Goal: Browse casually

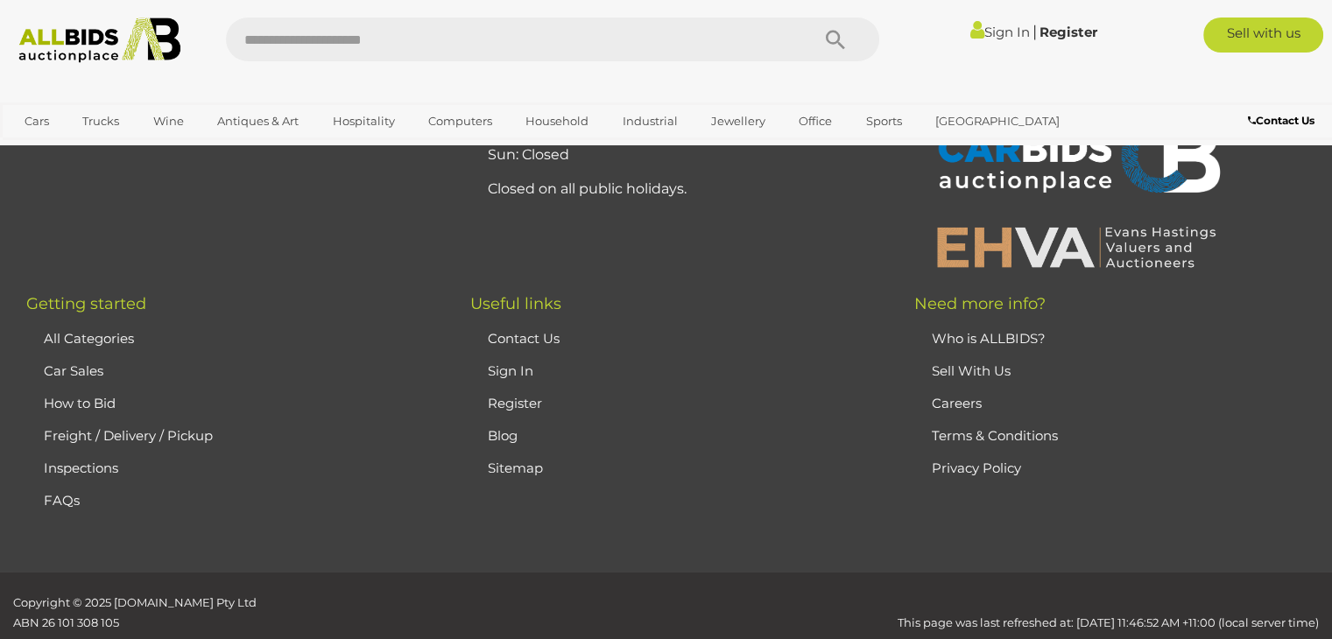
scroll to position [6669, 0]
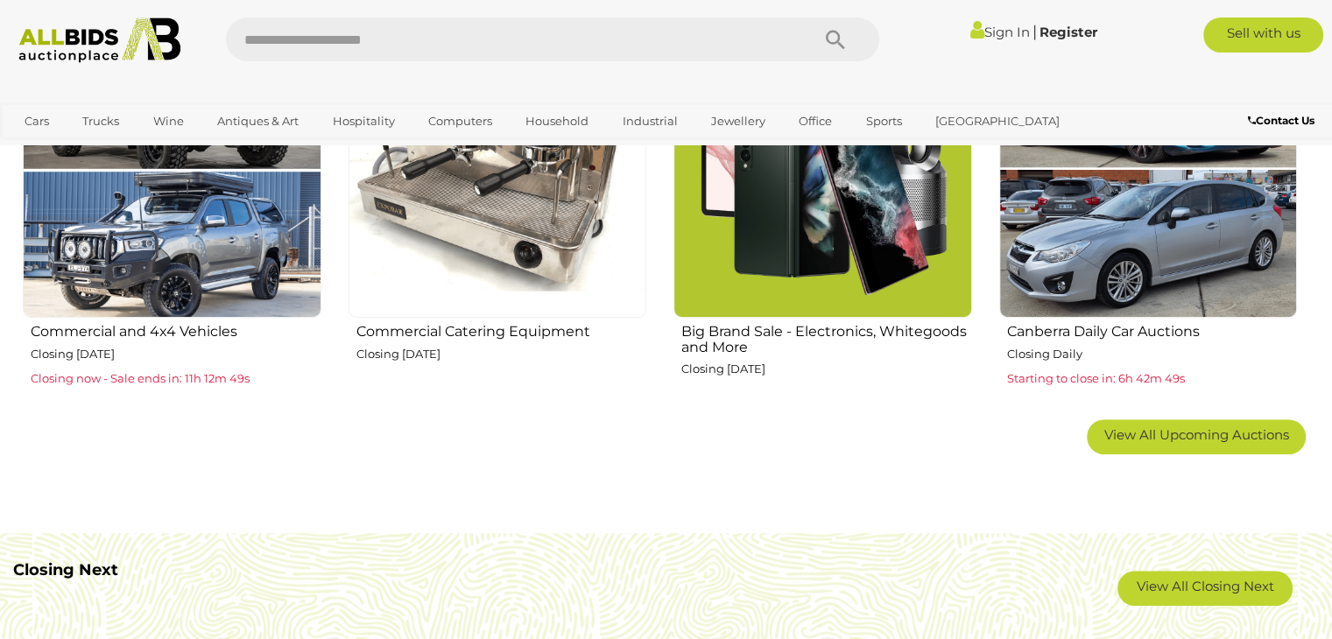
scroll to position [934, 0]
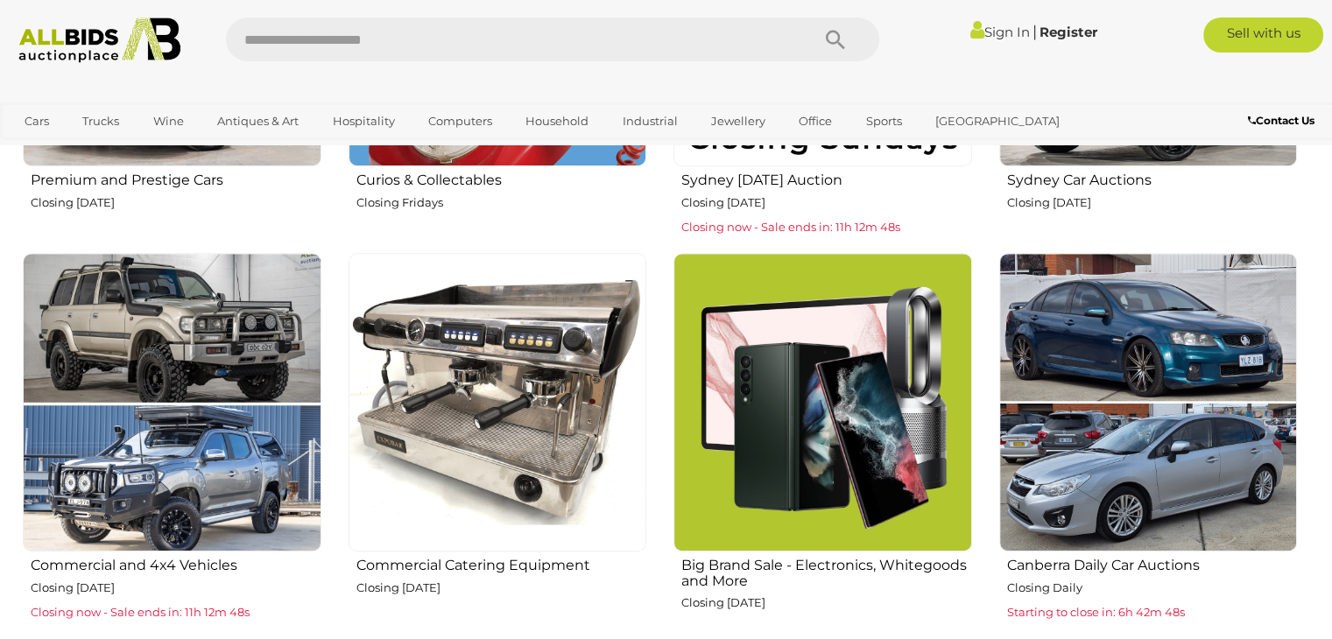
click at [728, 349] on img at bounding box center [823, 402] width 299 height 299
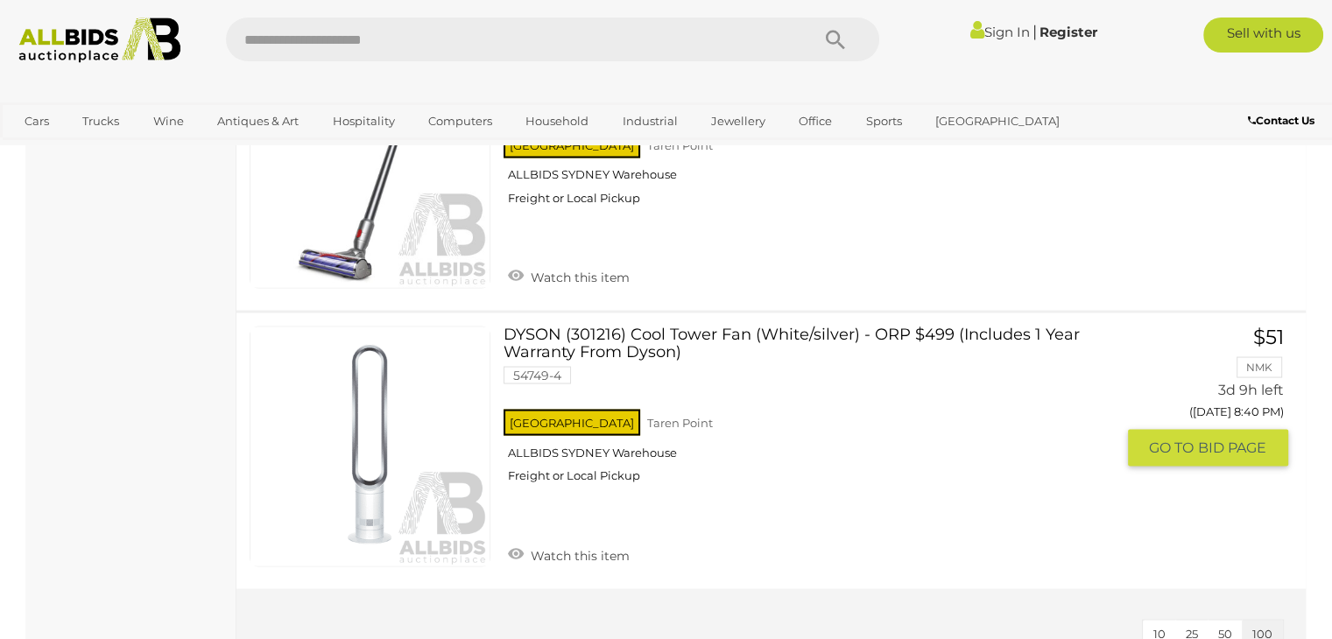
scroll to position [3504, 0]
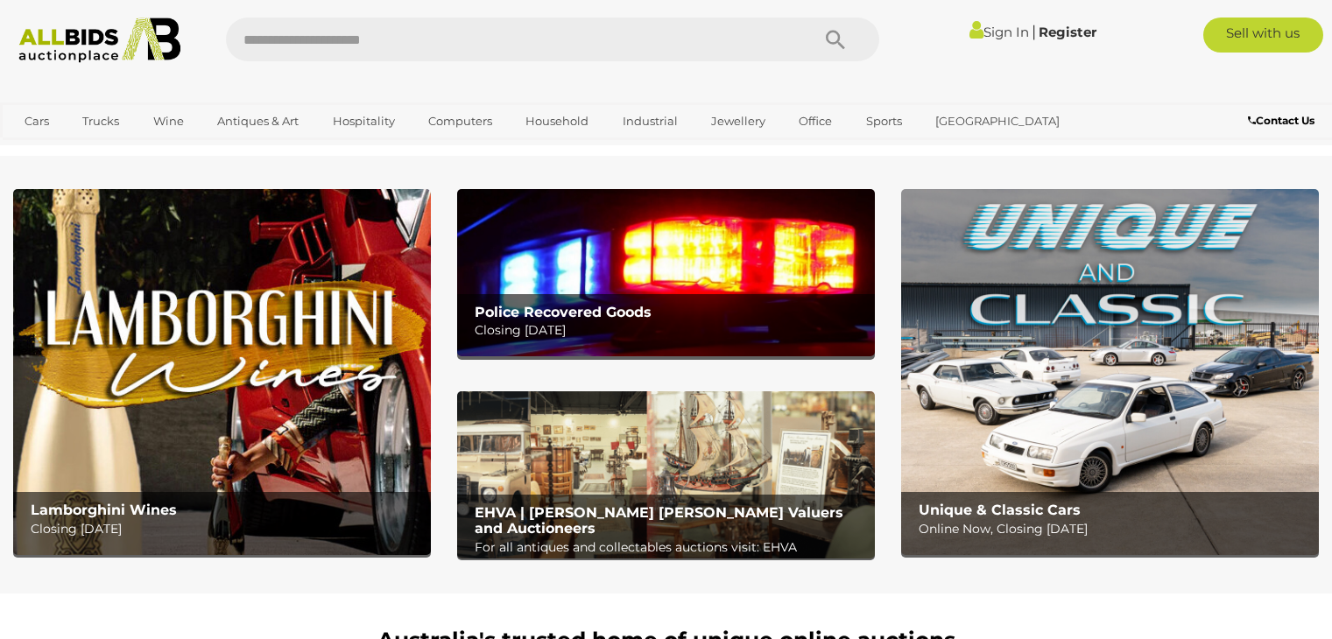
scroll to position [934, 0]
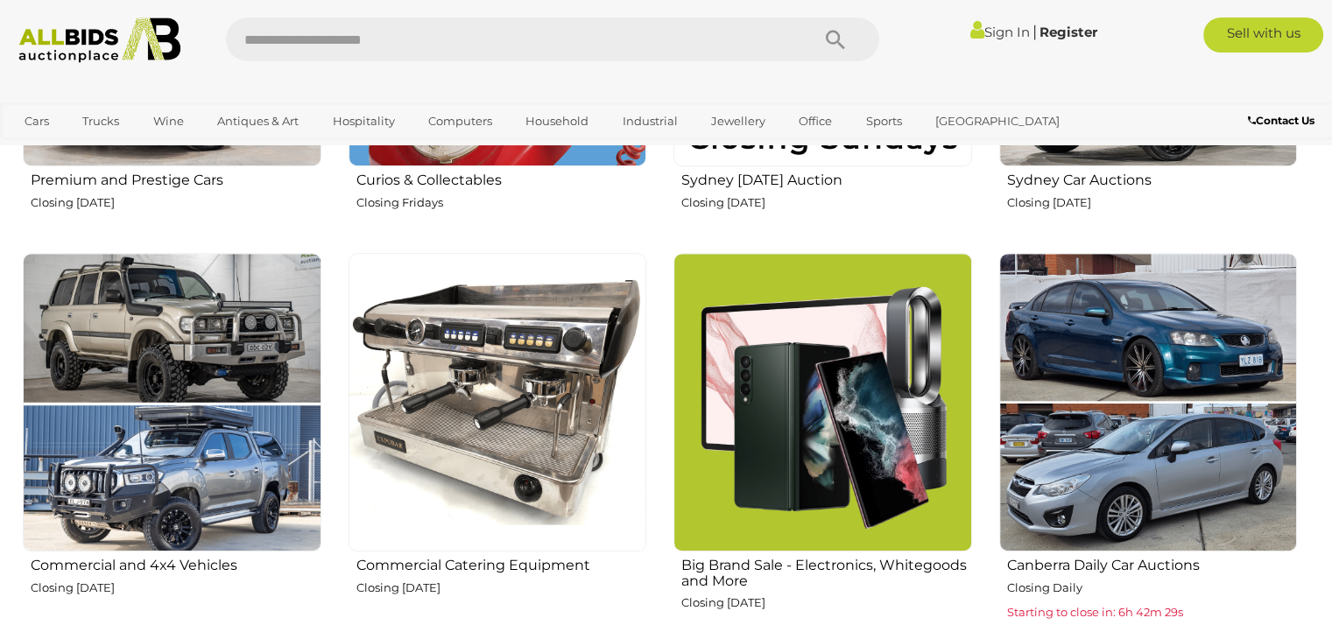
click at [727, 429] on img at bounding box center [823, 402] width 299 height 299
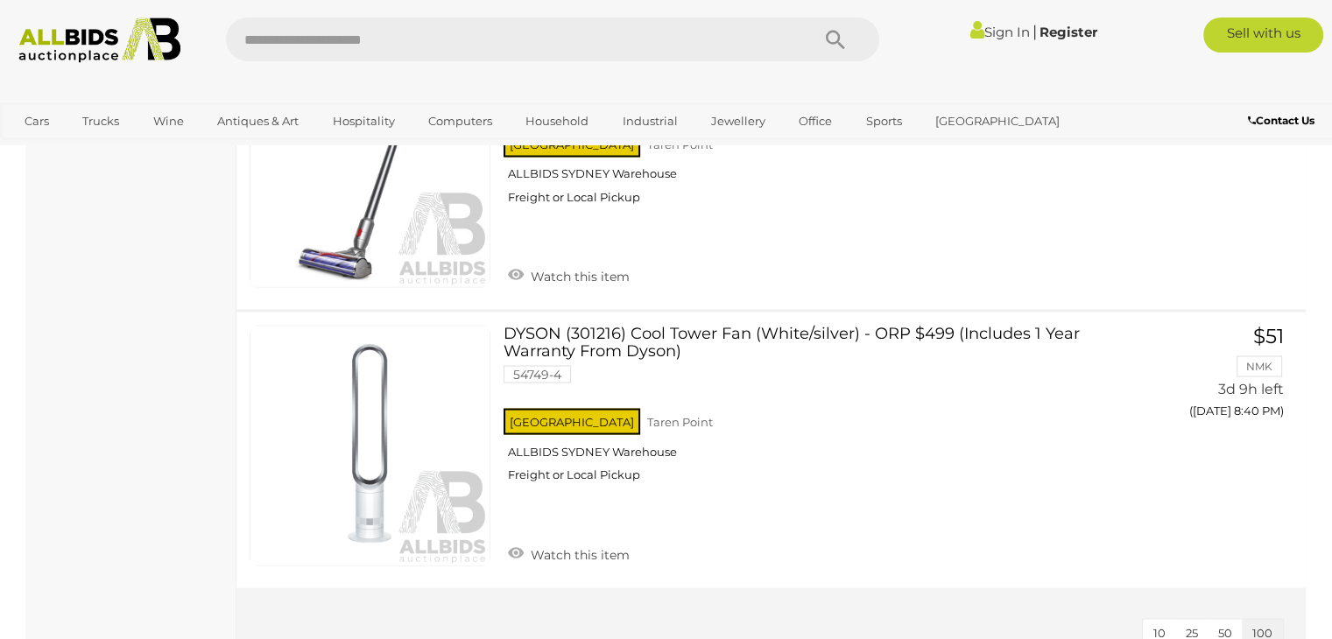
scroll to position [3270, 0]
drag, startPoint x: 0, startPoint y: 0, endPoint x: 728, endPoint y: 429, distance: 845.0
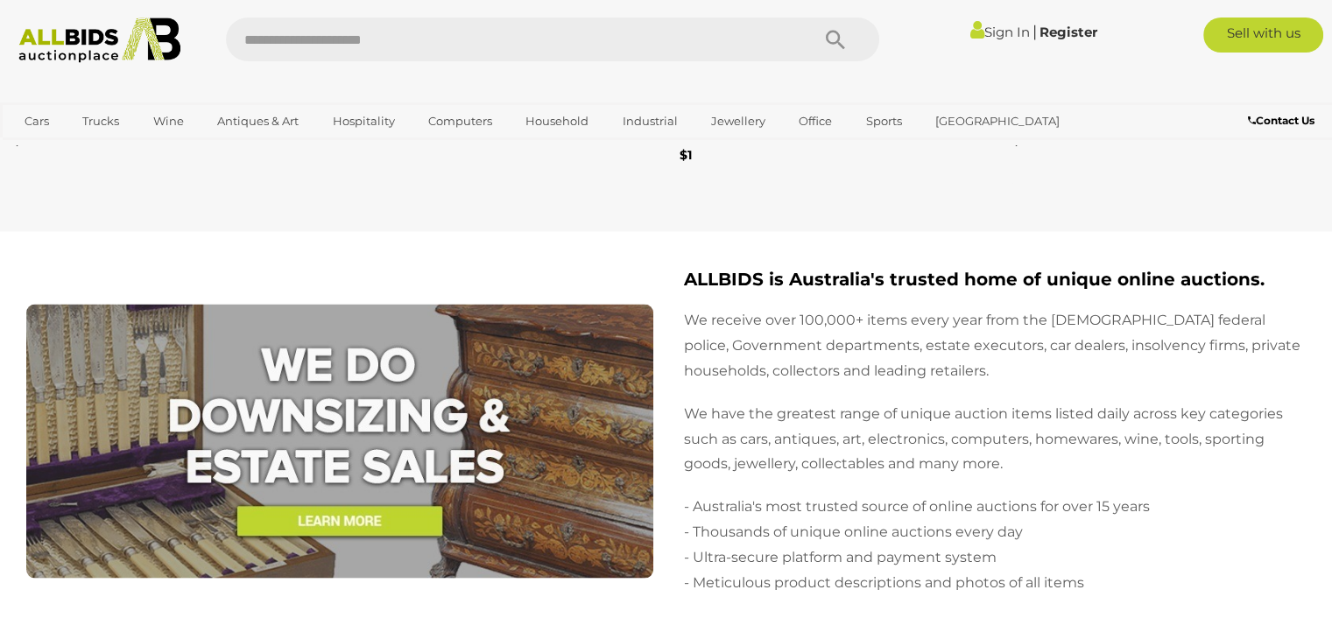
scroll to position [3737, 0]
